Goal: Transaction & Acquisition: Obtain resource

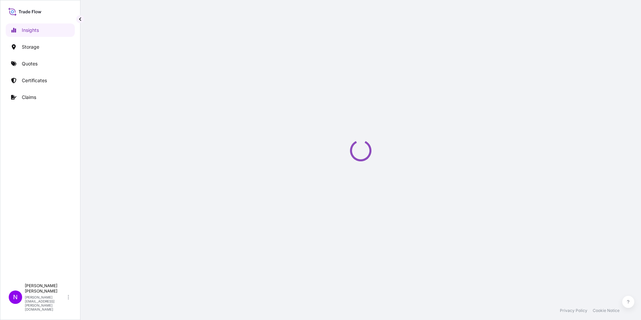
select select "2025"
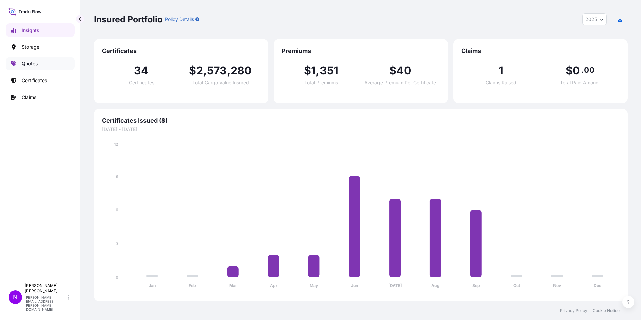
click at [28, 63] on p "Quotes" at bounding box center [30, 63] width 16 height 7
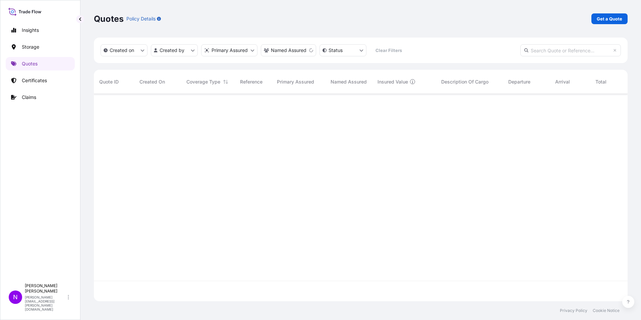
scroll to position [226, 528]
click at [612, 19] on p "Get a Quote" at bounding box center [608, 18] width 25 height 7
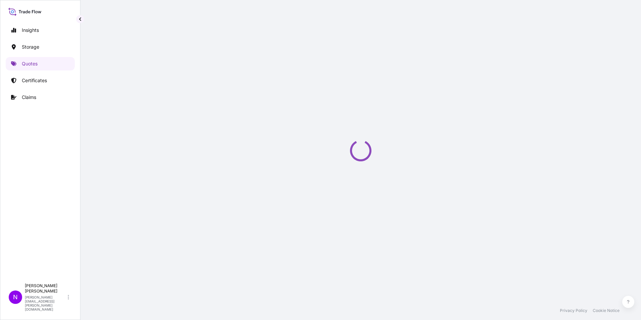
select select "Water"
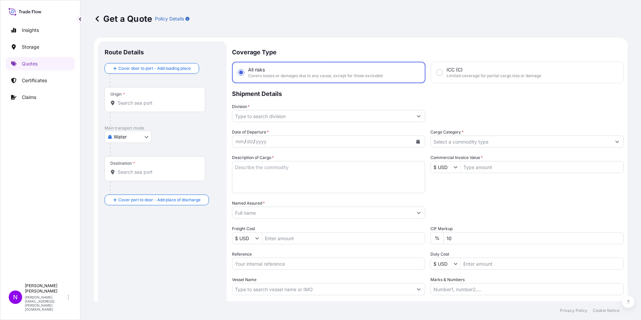
scroll to position [11, 0]
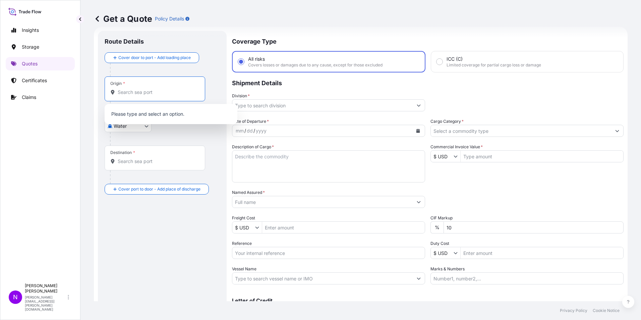
click at [125, 92] on input "Origin *" at bounding box center [157, 92] width 79 height 7
click at [133, 164] on input "Destination *" at bounding box center [157, 161] width 79 height 7
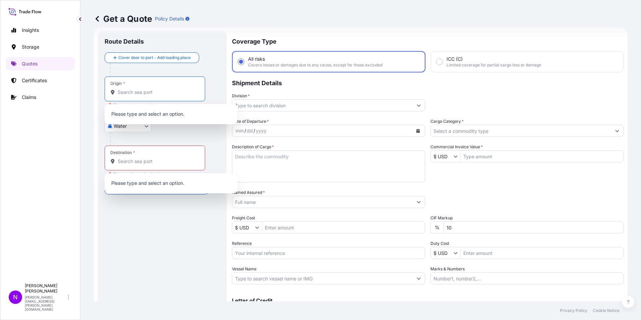
click at [121, 95] on input "Origin * Please select an origin" at bounding box center [157, 92] width 79 height 7
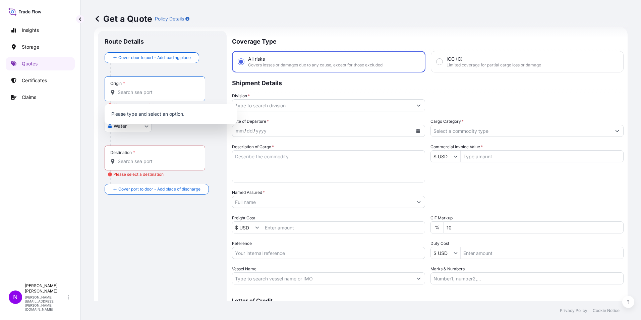
click at [127, 162] on input "Destination * Please select a destination" at bounding box center [157, 161] width 79 height 7
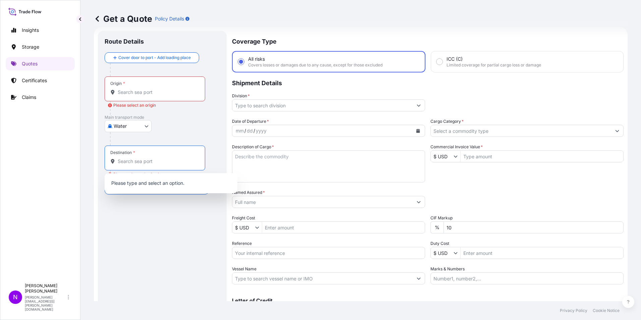
click at [210, 124] on div "Main transport mode Water Air Water Inland" at bounding box center [162, 130] width 115 height 31
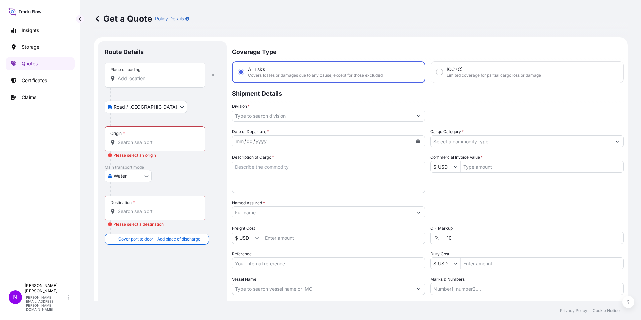
scroll to position [0, 0]
click at [132, 79] on input "Place of loading" at bounding box center [157, 78] width 79 height 7
click at [120, 144] on input "Origin * Please select an origin" at bounding box center [157, 142] width 79 height 7
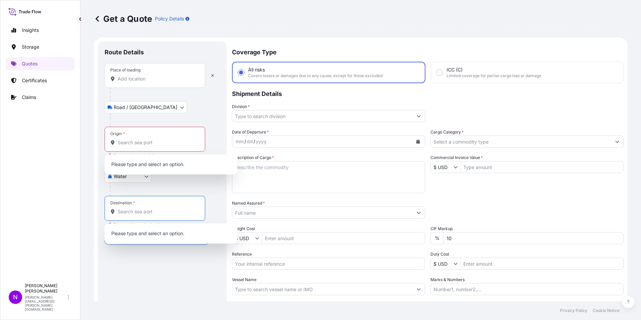
click at [123, 211] on input "Destination * Please select a destination" at bounding box center [157, 211] width 79 height 7
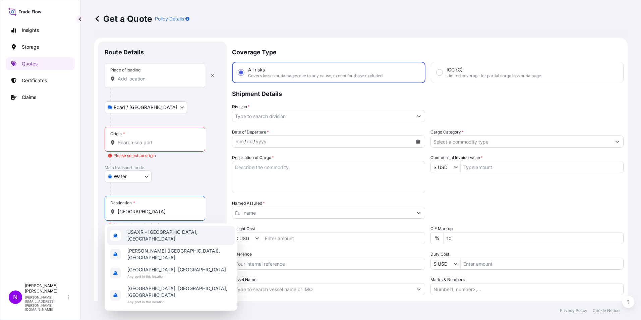
type input "alexandria"
click at [200, 167] on p "Main transport mode" at bounding box center [162, 167] width 115 height 5
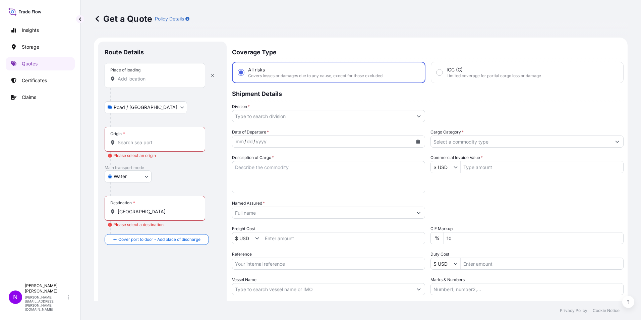
click at [248, 117] on input "Division *" at bounding box center [322, 116] width 180 height 12
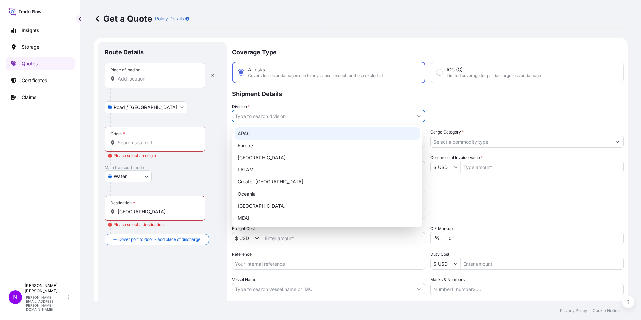
click at [388, 88] on p "Shipment Details" at bounding box center [427, 93] width 391 height 20
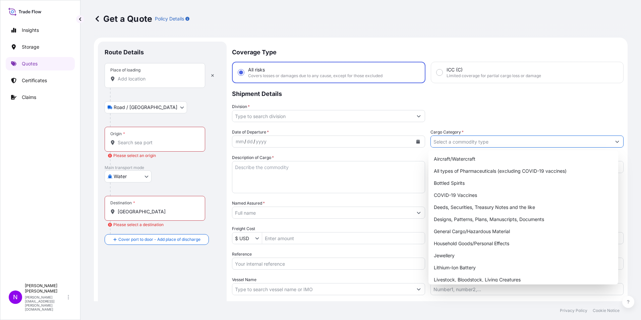
click at [611, 144] on button "Show suggestions" at bounding box center [617, 141] width 12 height 12
click at [444, 138] on input "Cargo Category *" at bounding box center [521, 141] width 180 height 12
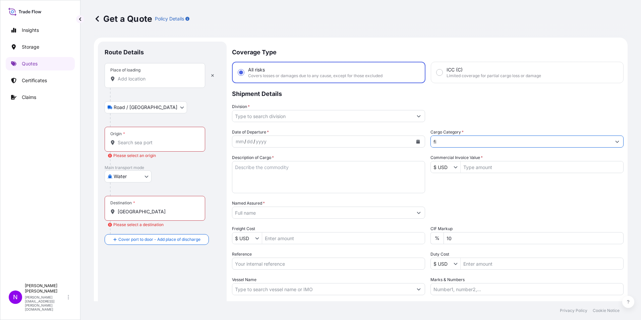
type input "f"
type input "F"
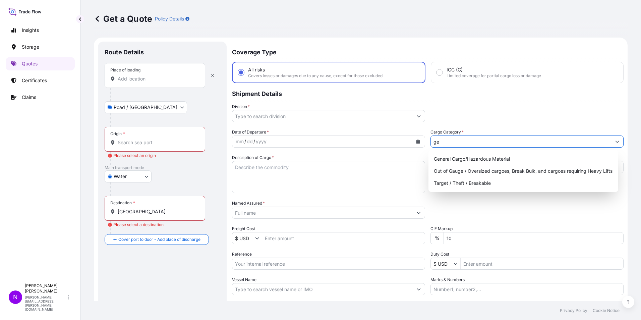
type input "g"
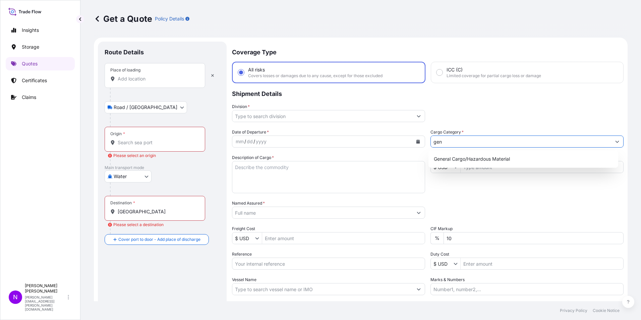
type input "gen"
click at [487, 104] on div "Division *" at bounding box center [427, 112] width 391 height 19
click at [240, 170] on textarea "Description of Cargo *" at bounding box center [328, 177] width 193 height 32
click at [453, 167] on icon "Show suggestions" at bounding box center [455, 167] width 4 height 4
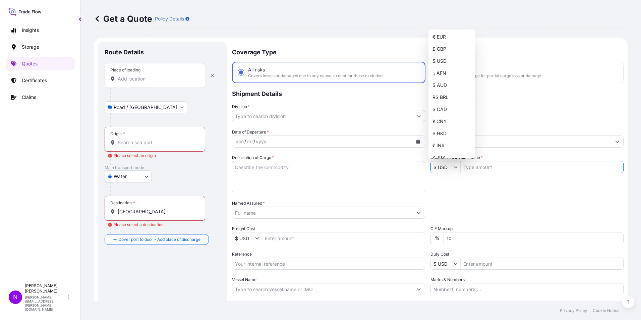
click at [457, 188] on div "Date of Departure * mm / dd / yyyy Cargo Category * gen Description of Cargo * …" at bounding box center [427, 212] width 391 height 166
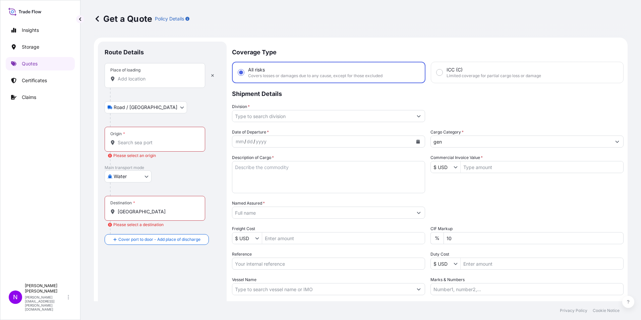
scroll to position [34, 0]
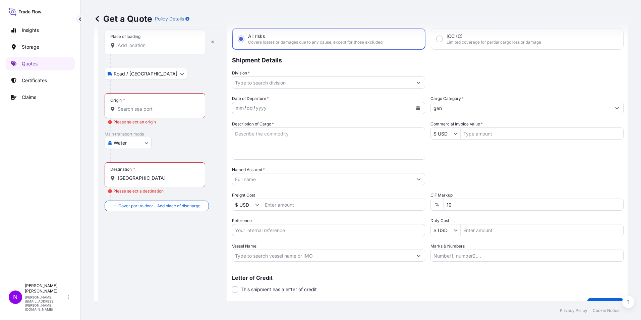
click at [254, 184] on input "Named Assured *" at bounding box center [322, 179] width 180 height 12
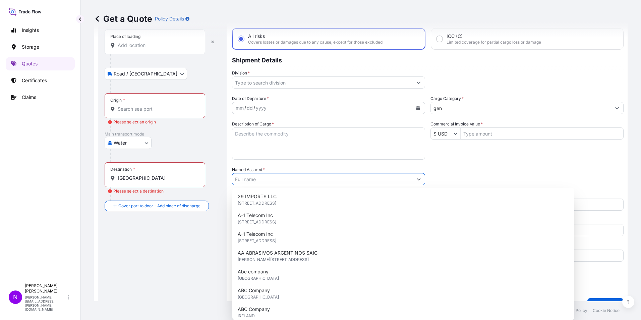
click at [409, 179] on input "Named Assured *" at bounding box center [322, 179] width 180 height 12
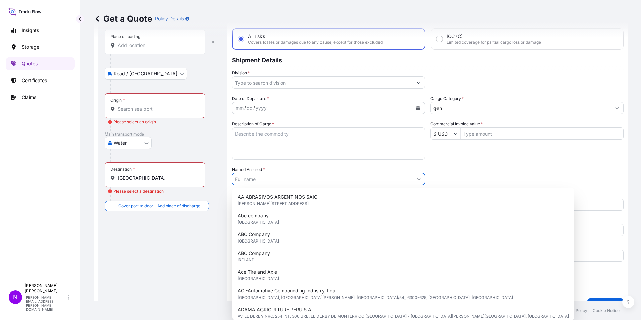
scroll to position [52, 0]
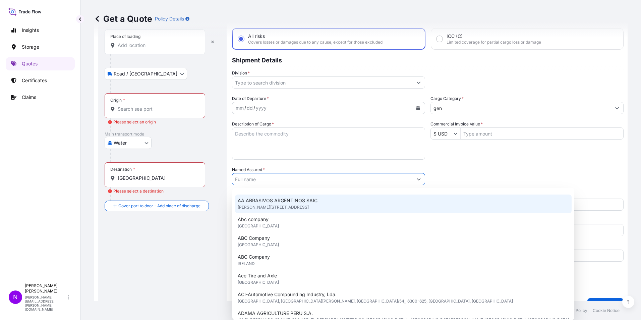
click at [497, 200] on input "10" at bounding box center [533, 204] width 180 height 12
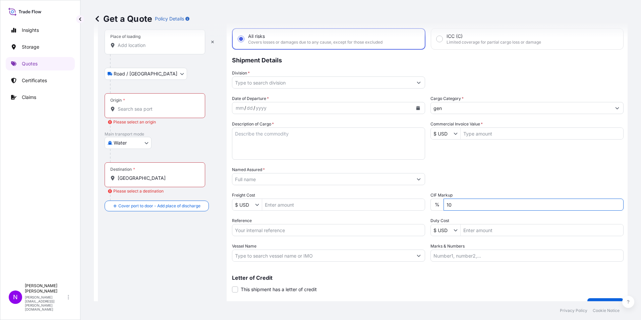
click at [263, 170] on span "*" at bounding box center [264, 169] width 2 height 5
click at [263, 173] on input "Named Assured *" at bounding box center [322, 179] width 180 height 12
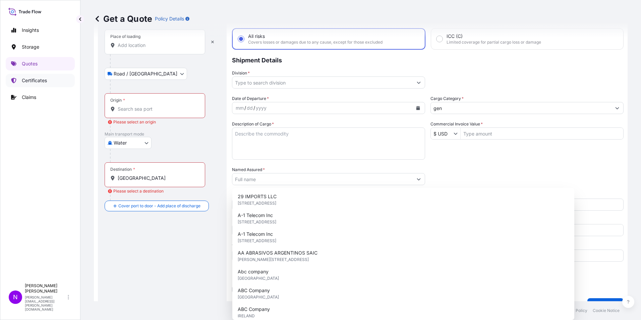
click at [29, 80] on p "Certificates" at bounding box center [34, 80] width 25 height 7
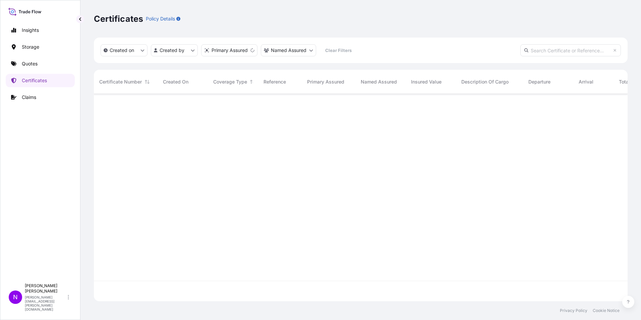
scroll to position [206, 528]
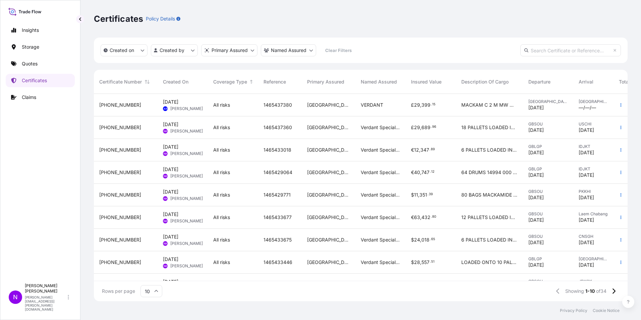
click at [181, 106] on span "AnnMarie Ryan" at bounding box center [186, 108] width 33 height 5
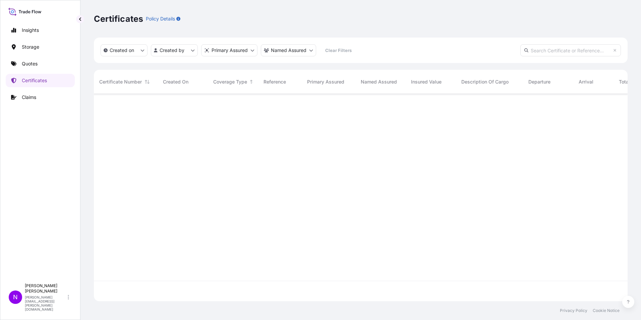
scroll to position [206, 528]
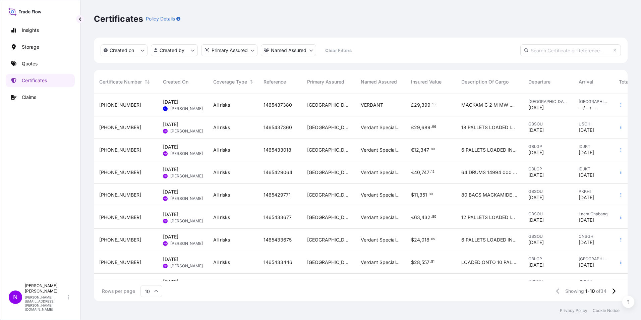
click at [185, 129] on span "Norbert Kajari" at bounding box center [186, 130] width 33 height 5
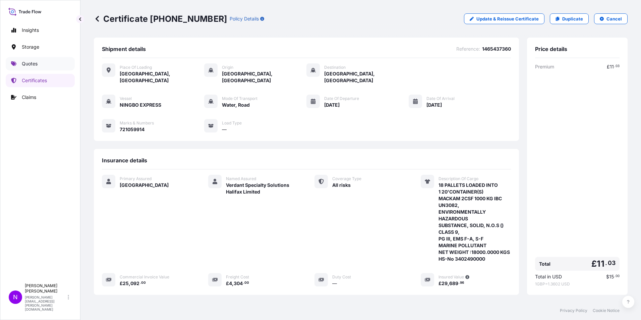
click at [28, 65] on p "Quotes" at bounding box center [30, 63] width 16 height 7
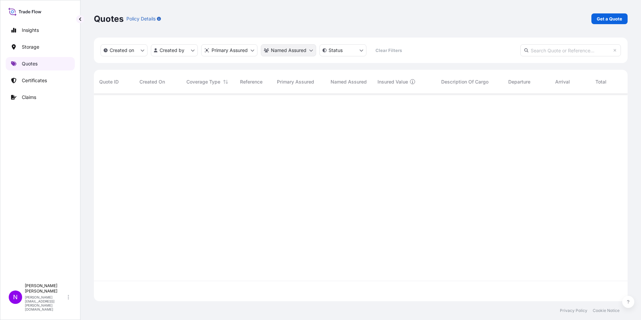
scroll to position [206, 528]
click at [609, 21] on p "Get a Quote" at bounding box center [608, 18] width 25 height 7
select select "Water"
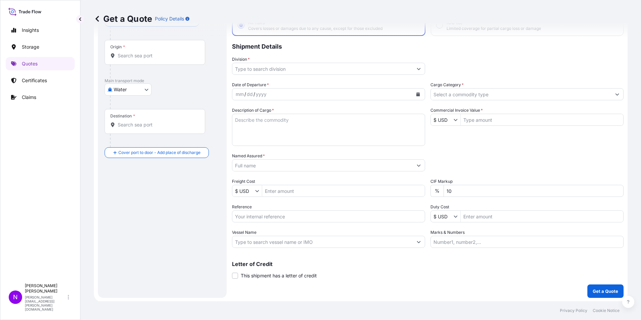
scroll to position [48, 0]
click at [31, 79] on p "Certificates" at bounding box center [34, 80] width 25 height 7
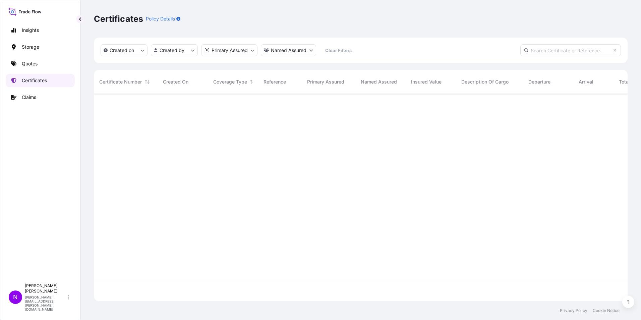
scroll to position [206, 528]
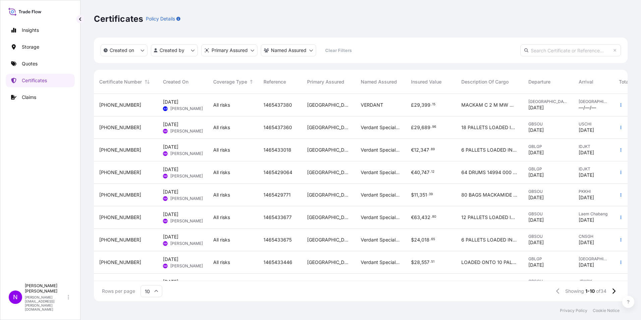
click at [178, 109] on span "AnnMarie Ryan" at bounding box center [186, 108] width 33 height 5
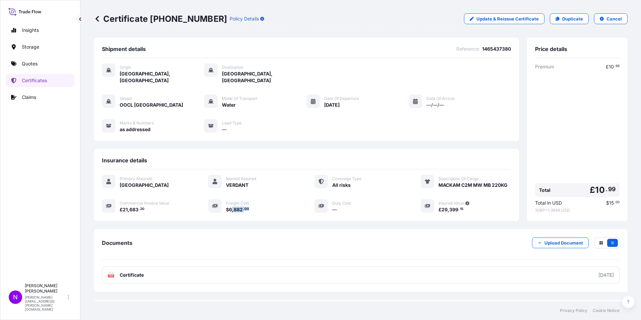
drag, startPoint x: 248, startPoint y: 202, endPoint x: 230, endPoint y: 200, distance: 18.2
click at [230, 206] on div "$ 6 , 882 . 00" at bounding box center [262, 209] width 72 height 7
drag, startPoint x: 342, startPoint y: 199, endPoint x: 325, endPoint y: 198, distance: 17.1
click at [325, 199] on div "Duty Cost —" at bounding box center [359, 206] width 90 height 14
drag, startPoint x: 250, startPoint y: 201, endPoint x: 217, endPoint y: 192, distance: 34.4
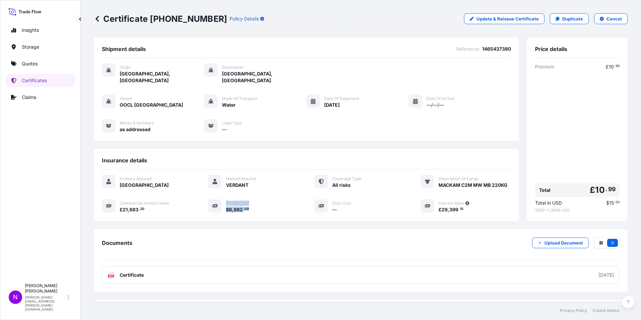
click at [217, 199] on div "Freight Cost $ 6 , 882 . 00" at bounding box center [253, 206] width 90 height 14
click at [31, 63] on p "Quotes" at bounding box center [30, 63] width 16 height 7
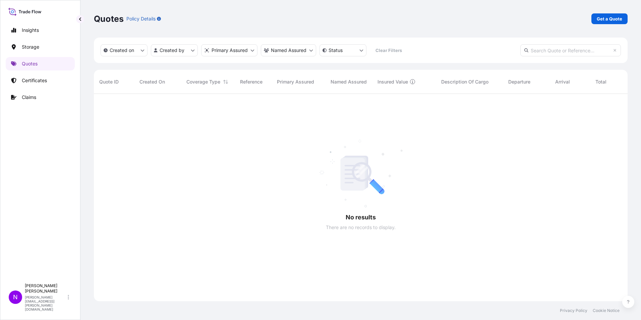
scroll to position [226, 528]
click at [612, 18] on p "Get a Quote" at bounding box center [608, 18] width 25 height 7
select select "Water"
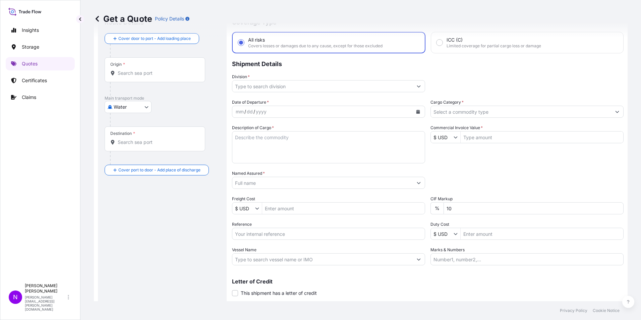
scroll to position [48, 0]
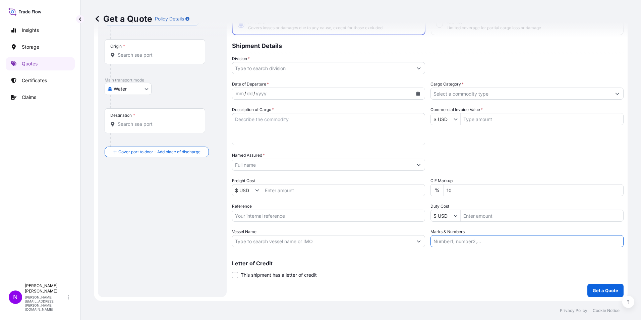
click at [446, 243] on input "Marks & Numbers" at bounding box center [526, 241] width 193 height 12
click at [136, 55] on input "Origin *" at bounding box center [157, 55] width 79 height 7
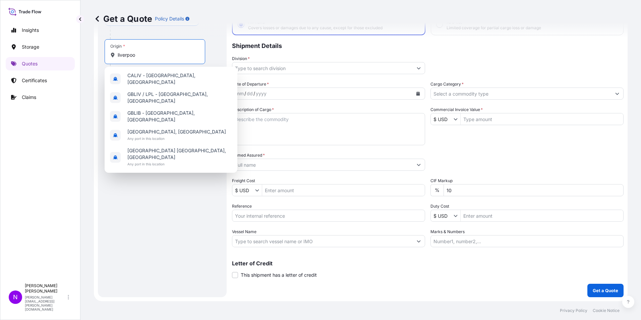
type input "liverpool"
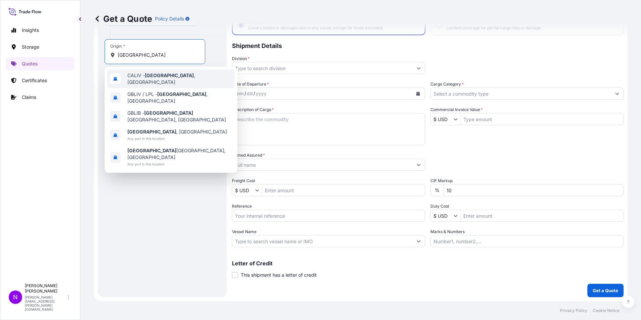
drag, startPoint x: 144, startPoint y: 54, endPoint x: 87, endPoint y: 56, distance: 56.3
click at [88, 55] on div "Get a Quote Policy Details Route Details Cover door to port - Add loading place…" at bounding box center [360, 150] width 560 height 301
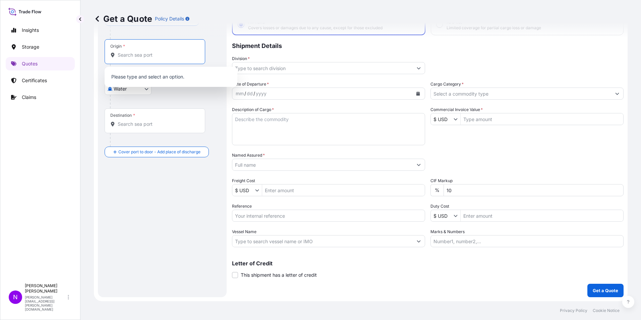
click at [208, 33] on div "Get a Quote Policy Details" at bounding box center [360, 19] width 533 height 38
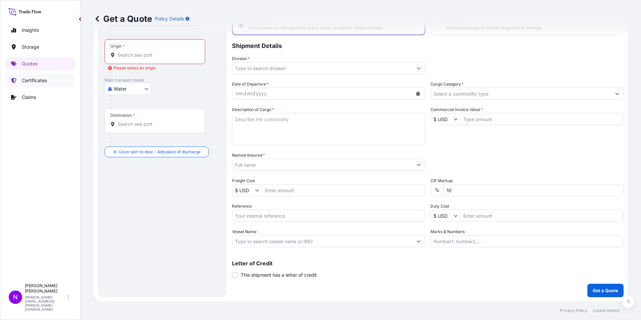
click at [32, 80] on p "Certificates" at bounding box center [34, 80] width 25 height 7
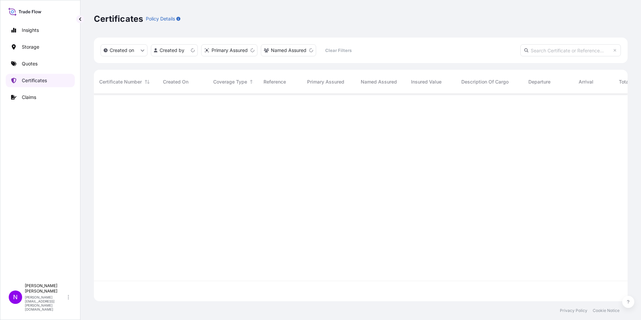
scroll to position [206, 528]
